Goal: Task Accomplishment & Management: Complete application form

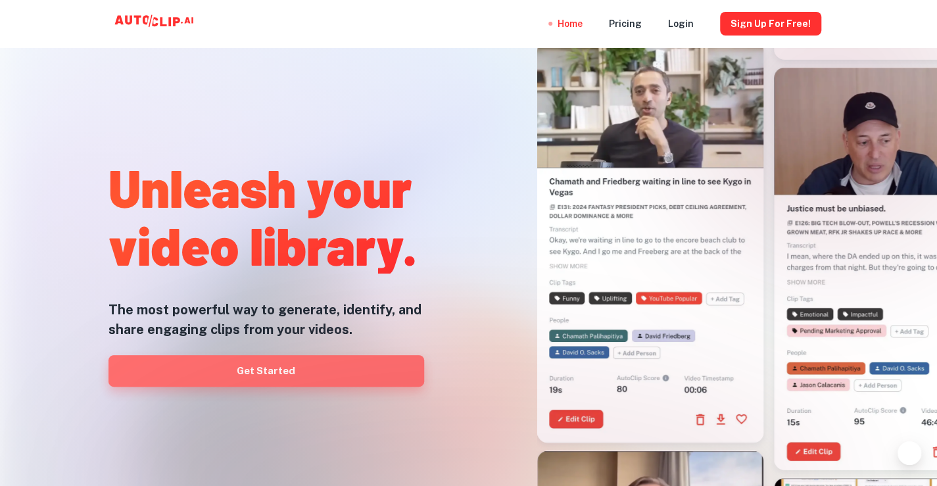
click at [266, 372] on link "Get Started" at bounding box center [267, 371] width 316 height 32
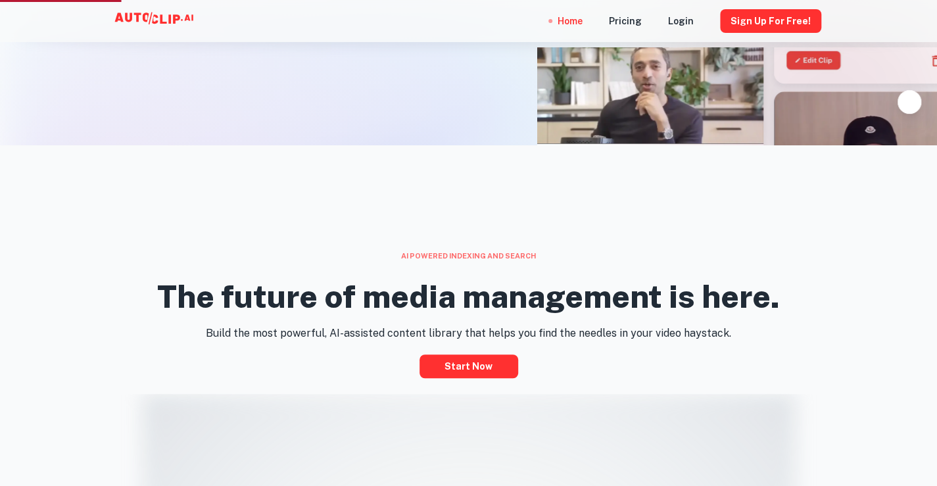
scroll to position [395, 0]
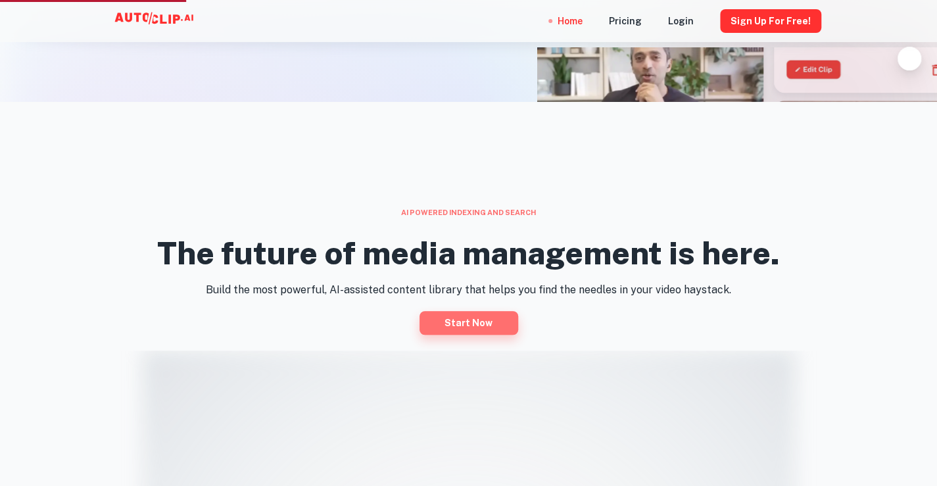
click at [462, 325] on link "Start now" at bounding box center [469, 323] width 99 height 24
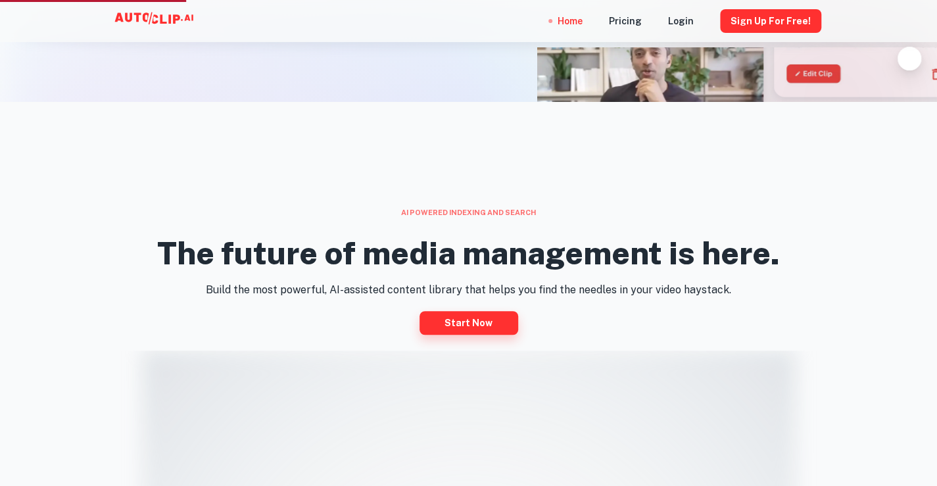
click at [461, 322] on link "Start now" at bounding box center [469, 323] width 99 height 24
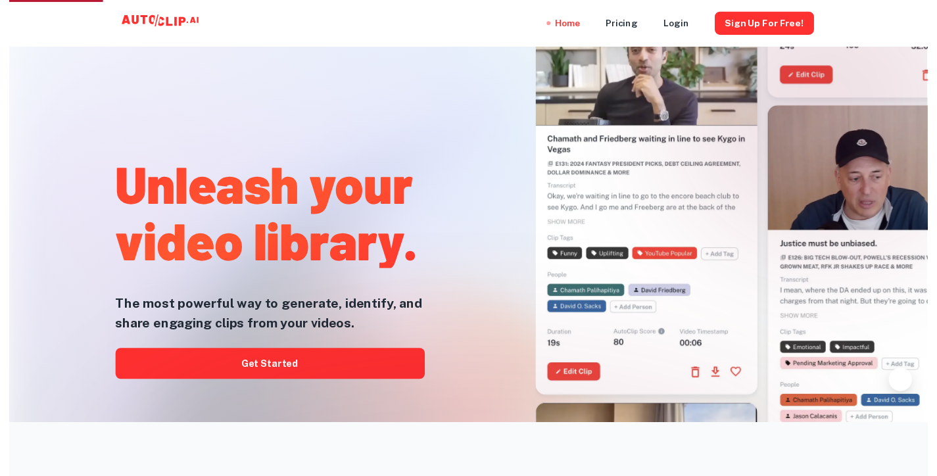
scroll to position [0, 0]
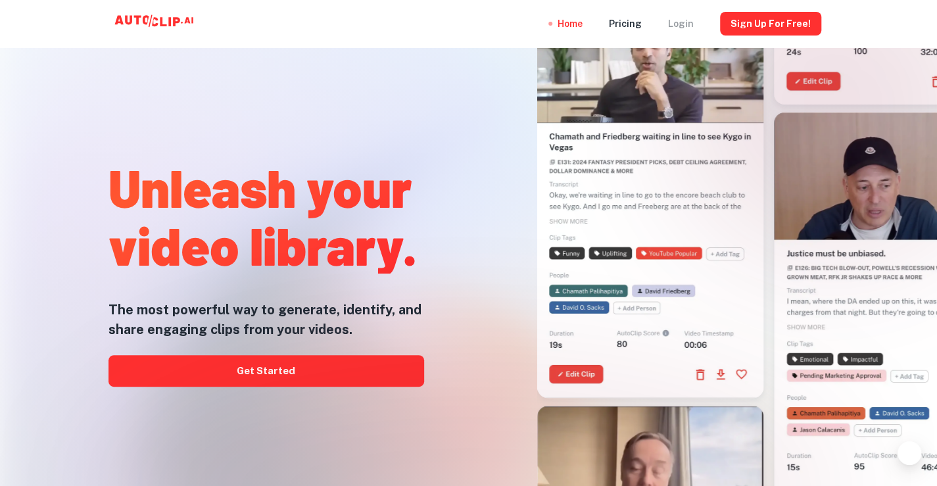
click at [692, 20] on div "Login" at bounding box center [681, 23] width 26 height 47
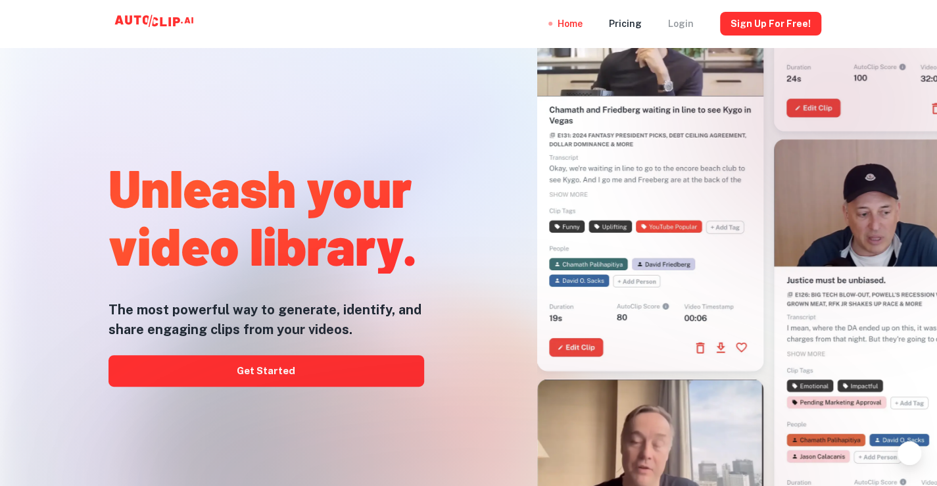
click at [685, 27] on div "Login" at bounding box center [681, 23] width 26 height 47
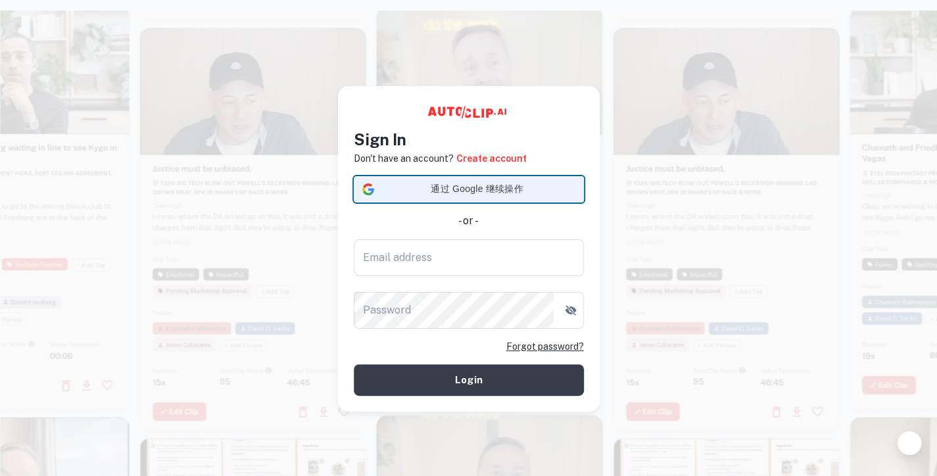
click at [454, 186] on span "通过 Google 继续操作" at bounding box center [477, 189] width 196 height 14
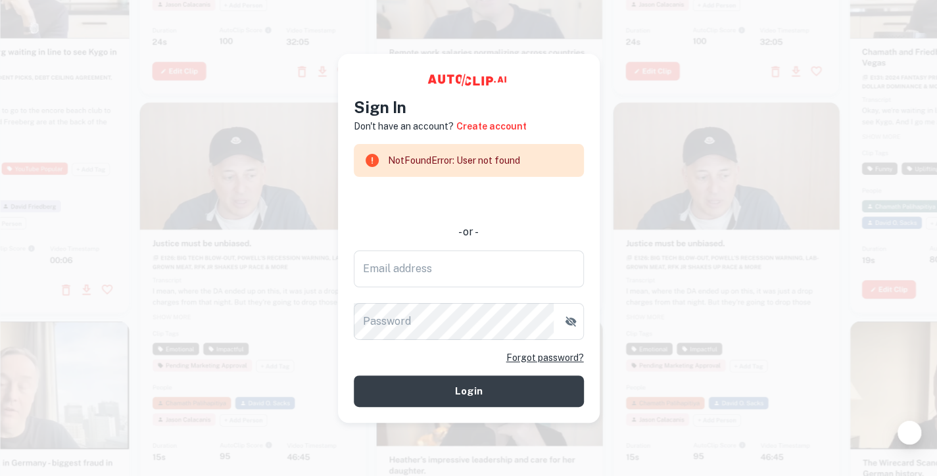
scroll to position [20, 0]
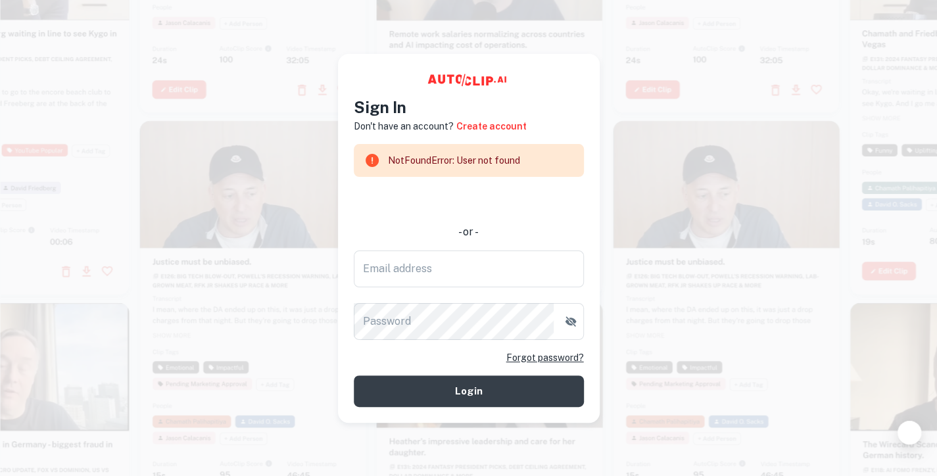
click at [635, 185] on video at bounding box center [727, 176] width 226 height 113
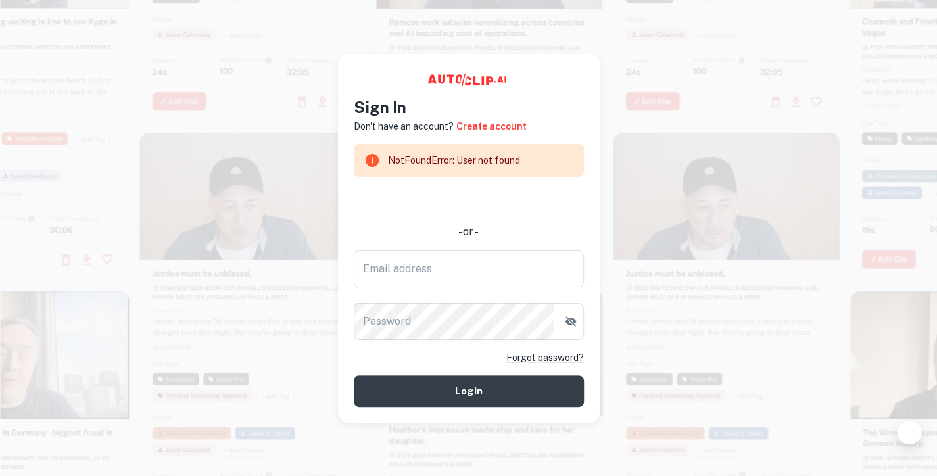
click at [373, 148] on div at bounding box center [372, 160] width 16 height 25
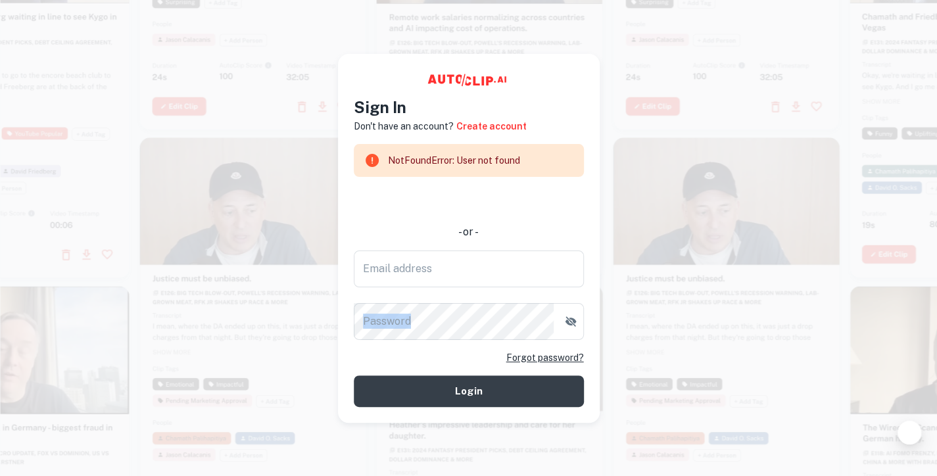
click at [428, 299] on form "NotFoundError: User not found - or - Email address Email address Password Passw…" at bounding box center [469, 275] width 230 height 263
drag, startPoint x: 364, startPoint y: 265, endPoint x: 436, endPoint y: 257, distance: 72.1
click at [439, 270] on div "Email address Email address Password Password" at bounding box center [469, 295] width 230 height 89
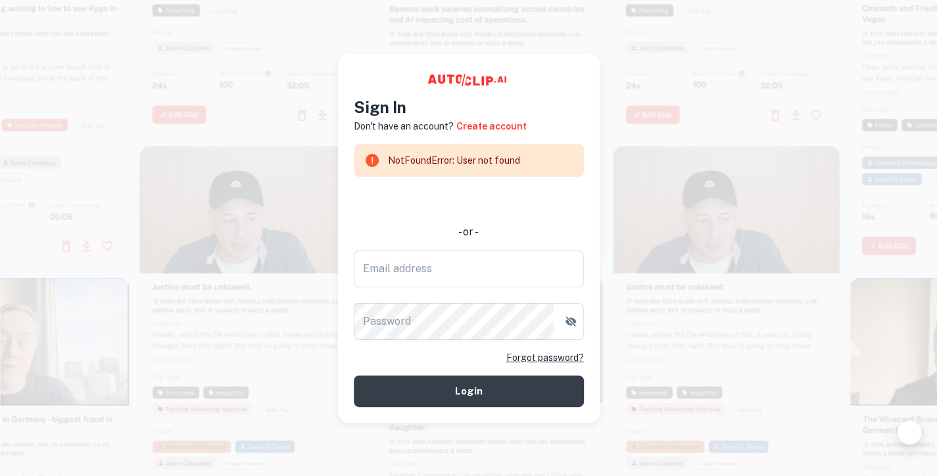
click at [532, 351] on link "Forgot password?" at bounding box center [545, 358] width 78 height 14
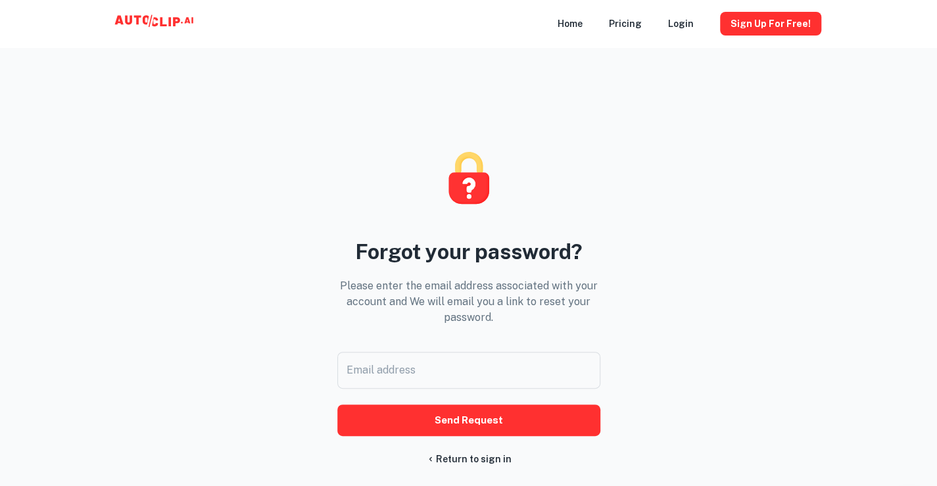
scroll to position [63, 0]
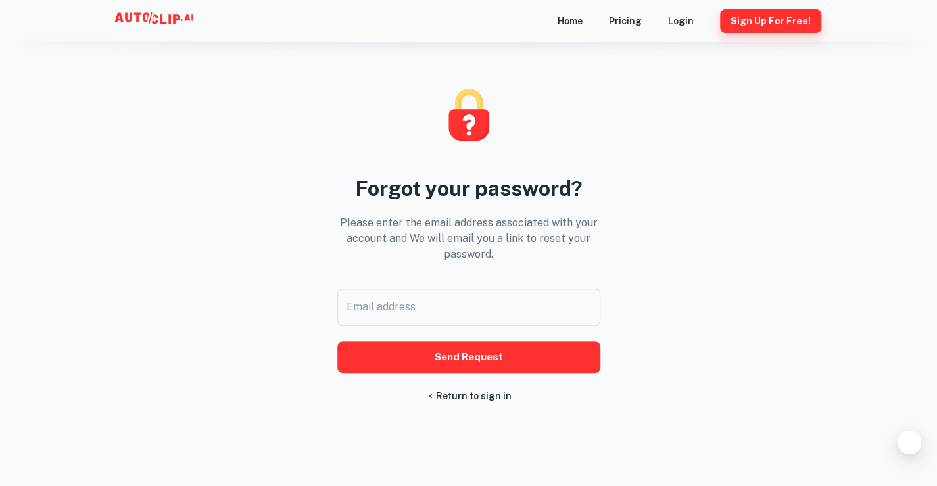
click at [780, 19] on button "Sign Up for free!" at bounding box center [770, 21] width 101 height 24
